Goal: Information Seeking & Learning: Compare options

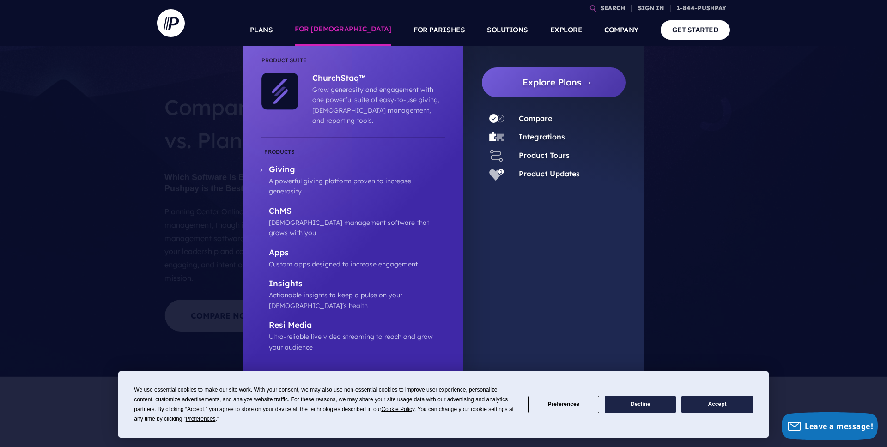
click at [338, 164] on p "Giving" at bounding box center [357, 170] width 176 height 12
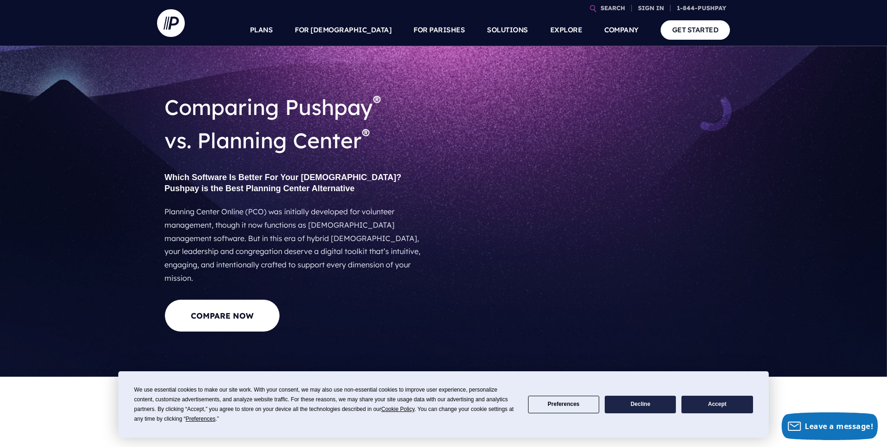
click at [133, 172] on div "Comparing Pushpay ® vs. Planning Center ® Which Software Is Better For Your Chu…" at bounding box center [443, 211] width 887 height 331
click at [114, 98] on div "Comparing Pushpay ® vs. Planning Center ® Which Software Is Better For Your Chu…" at bounding box center [443, 211] width 887 height 331
click at [222, 308] on link "Compare Now" at bounding box center [221, 315] width 115 height 33
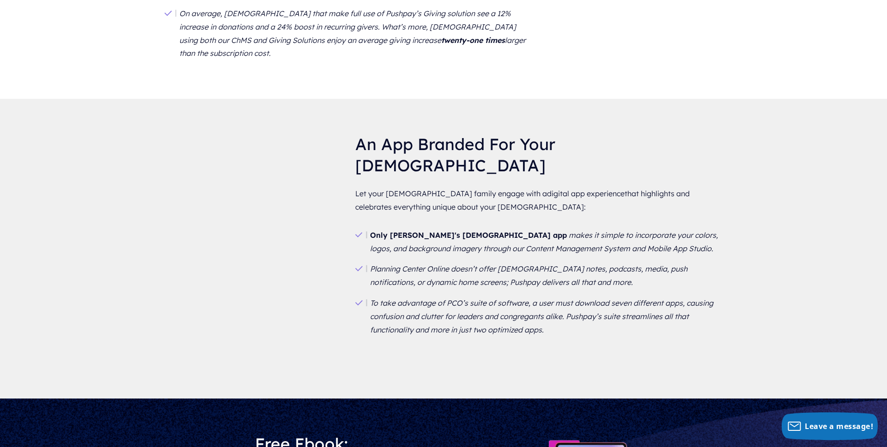
scroll to position [908, 0]
